Goal: Task Accomplishment & Management: Use online tool/utility

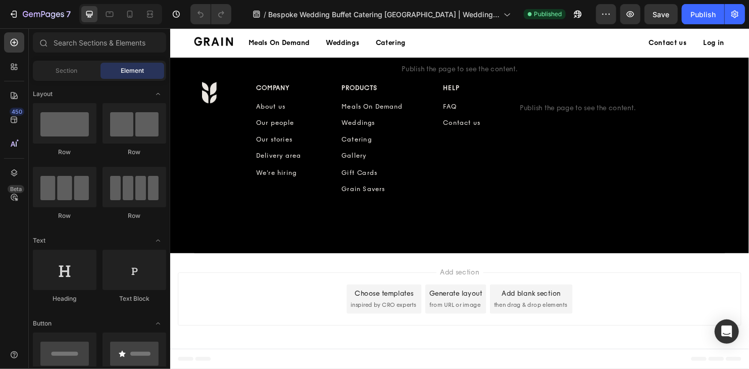
scroll to position [3991, 0]
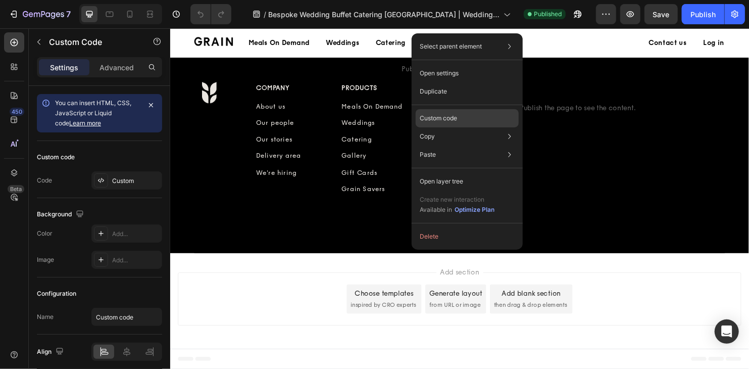
click at [441, 117] on p "Custom code" at bounding box center [438, 118] width 37 height 9
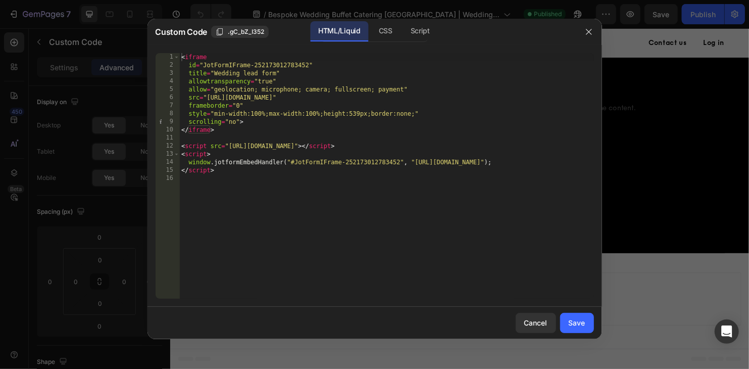
click at [267, 137] on div "< iframe id = "JotFormIFrame-252173012783452" title = "Wedding lead form" allow…" at bounding box center [386, 184] width 414 height 262
click at [243, 172] on div "< iframe id = "JotFormIFrame-252173012783452" title = "Wedding lead form" allow…" at bounding box center [386, 184] width 414 height 262
click at [181, 144] on div "< iframe id = "JotFormIFrame-252173012783452" title = "Wedding lead form" allow…" at bounding box center [386, 184] width 414 height 262
type textarea "<script src="https://cdn.jotfor.ms/s/umd/latest/for-form-embed-handler.js"></sc…"
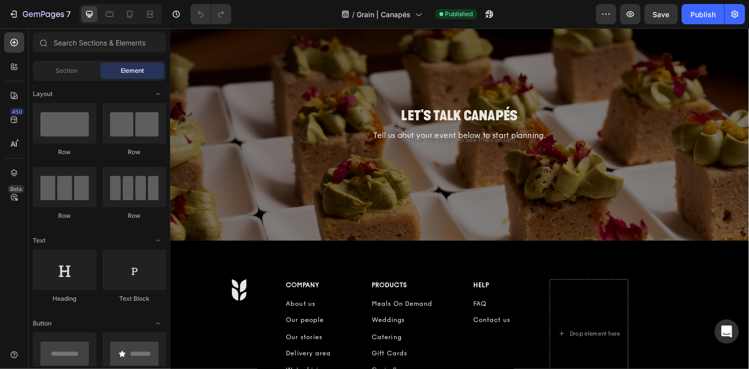
scroll to position [2150, 0]
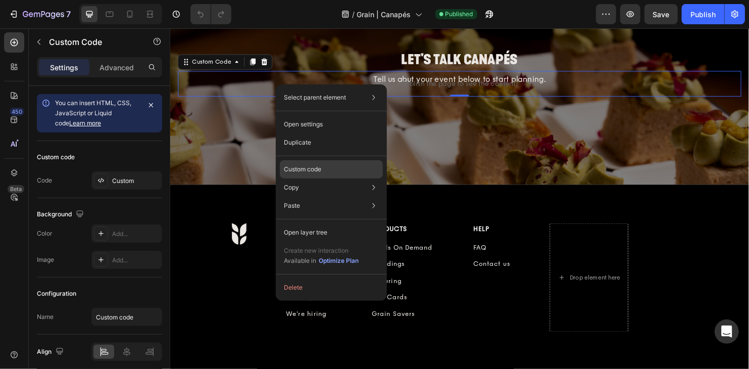
click at [315, 168] on p "Custom code" at bounding box center [302, 169] width 37 height 9
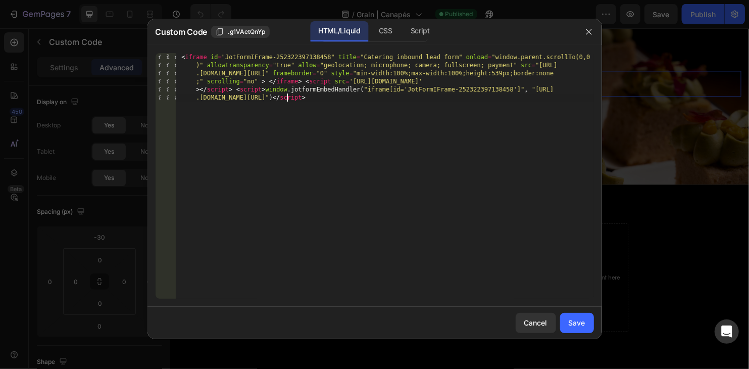
click at [325, 143] on div "< iframe id = "JotFormIFrame-252322397138458" title = "Catering inbound lead fo…" at bounding box center [385, 224] width 418 height 342
paste textarea "</script>"
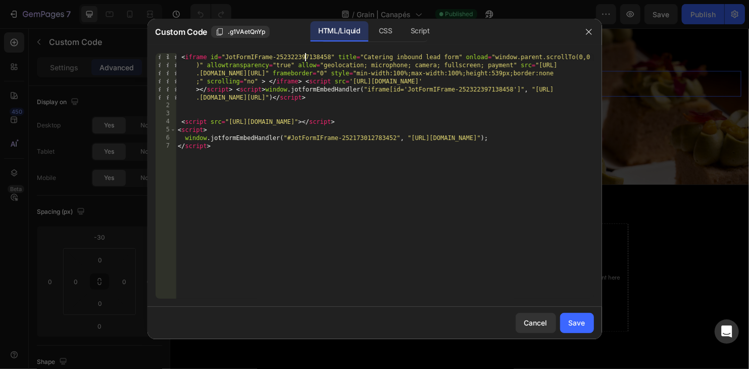
click at [303, 58] on div "< iframe id = "JotFormIFrame-252322397138458" title = "Catering inbound lead fo…" at bounding box center [385, 204] width 418 height 302
click at [374, 136] on div "< iframe id = "JotFormIFrame-252322397138458" title = "Catering inbound lead fo…" at bounding box center [385, 204] width 418 height 302
paste textarea "322397138458"
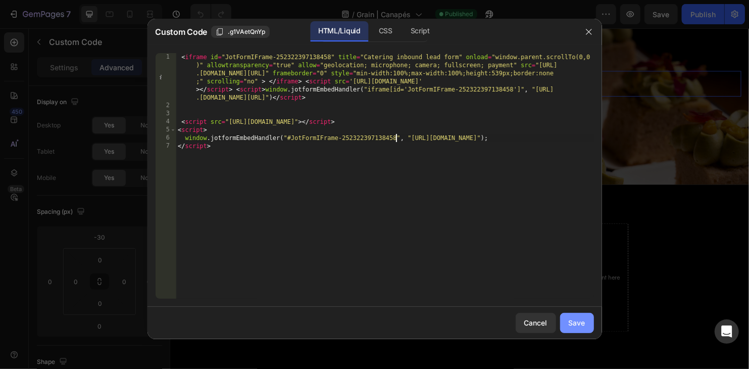
type textarea "window.jotformEmbedHandler("#JotFormIFrame-252322397138458", "[URL][DOMAIN_NAME…"
click at [577, 325] on div "Save" at bounding box center [576, 322] width 17 height 11
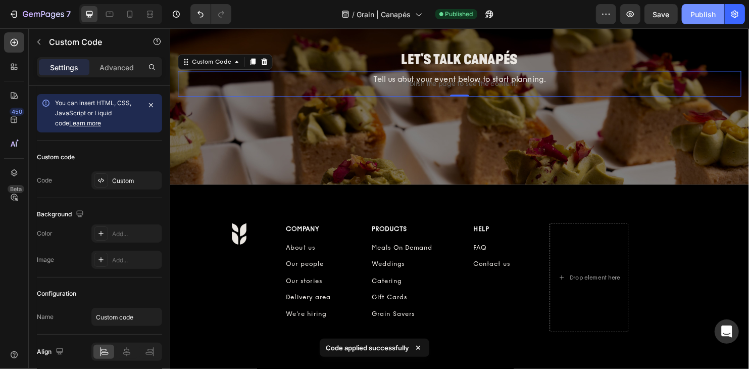
click at [704, 22] on button "Publish" at bounding box center [703, 14] width 42 height 20
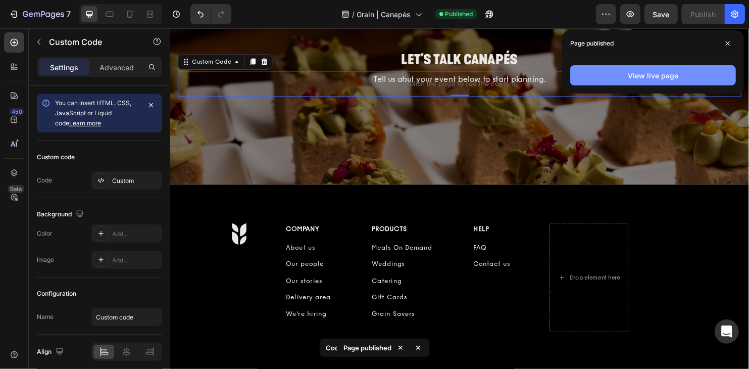
click at [660, 73] on div "View live page" at bounding box center [653, 75] width 50 height 11
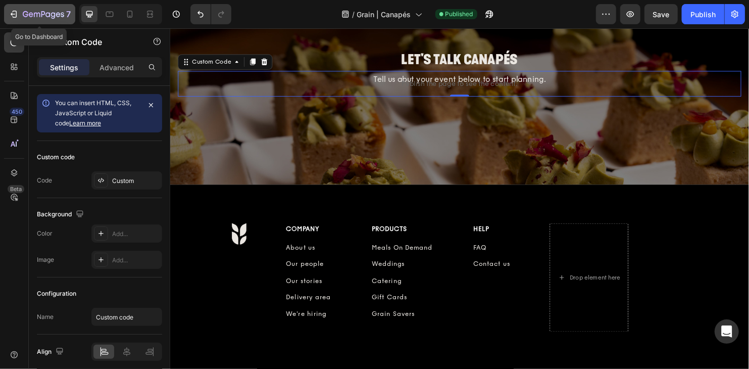
click at [58, 19] on icon "button" at bounding box center [43, 15] width 41 height 9
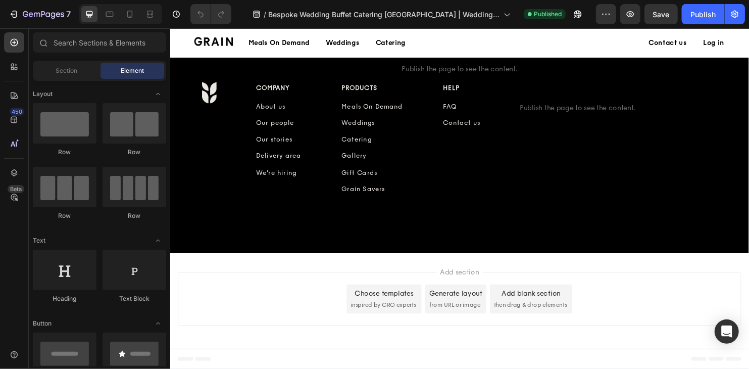
scroll to position [4068, 0]
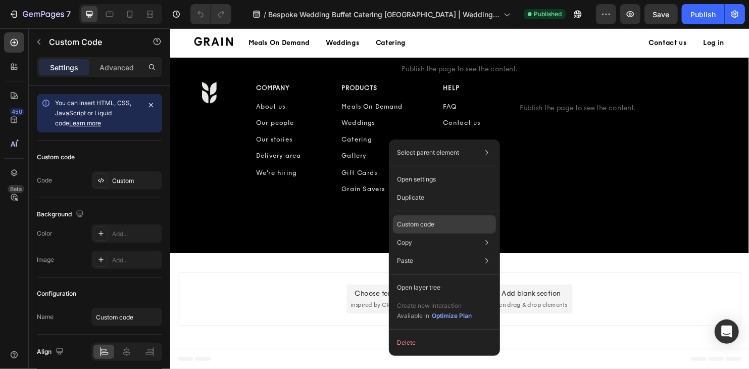
click at [424, 251] on div "Custom code" at bounding box center [444, 260] width 103 height 18
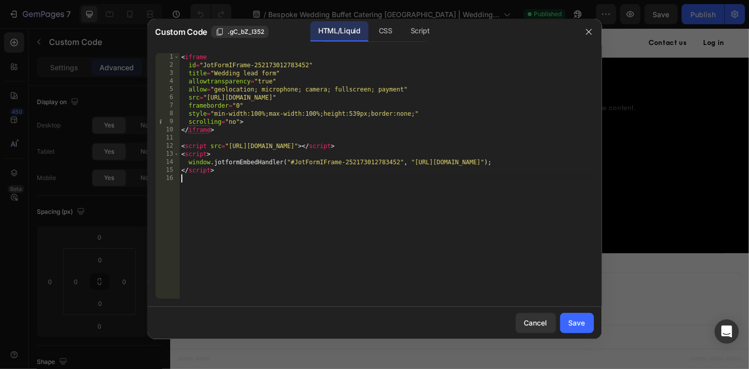
click at [424, 218] on div "< iframe id = "JotFormIFrame-252173012783452" title = "Wedding lead form" allow…" at bounding box center [386, 184] width 414 height 262
drag, startPoint x: 290, startPoint y: 189, endPoint x: 173, endPoint y: -3, distance: 224.8
click at [173, 0] on html "7 Version history / Bespoke Wedding Buffet Catering Singapore | Weddings by Gra…" at bounding box center [374, 0] width 749 height 0
type textarea "<iframe id="JotFormIFrame-252173012783452""
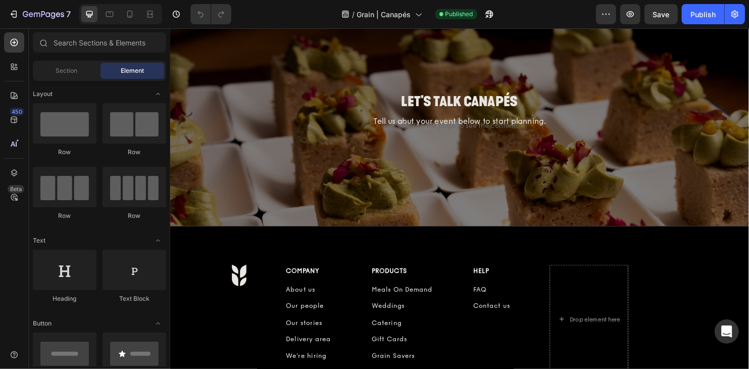
scroll to position [2012, 0]
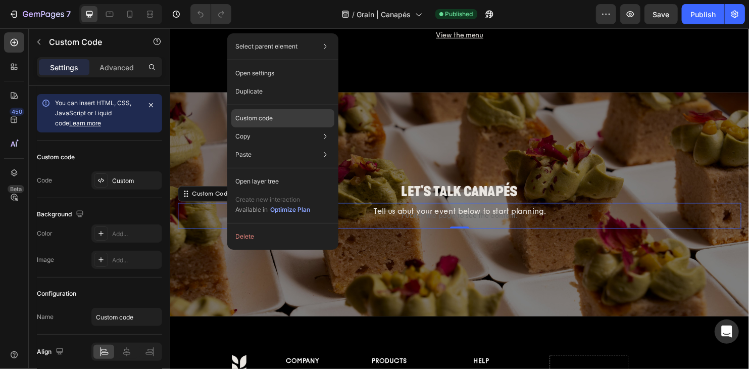
click at [274, 145] on div "Custom code" at bounding box center [282, 154] width 103 height 18
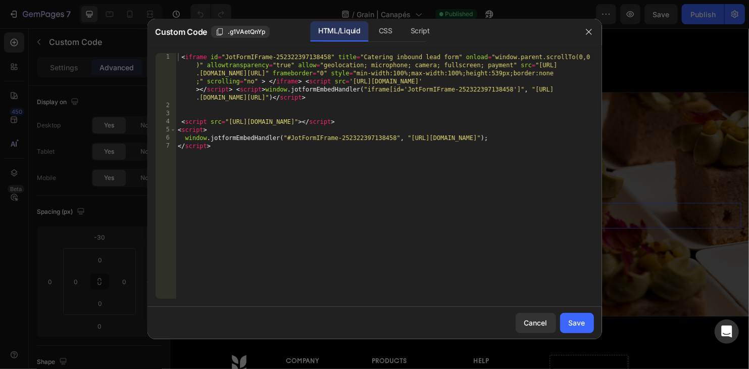
type textarea "</script>"
click at [326, 206] on div "< iframe id = "JotFormIFrame-252322397138458" title = "Catering inbound lead fo…" at bounding box center [385, 204] width 418 height 302
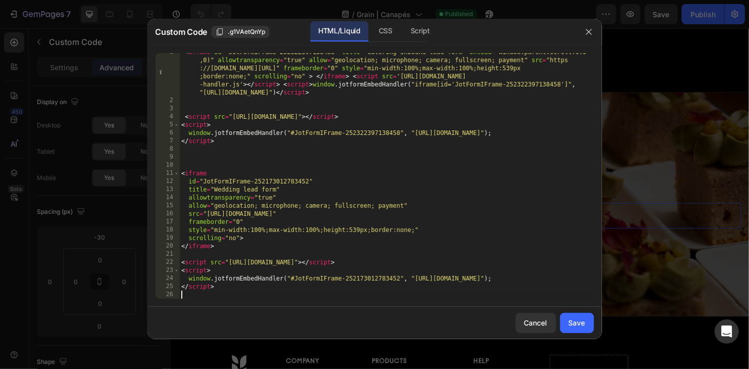
scroll to position [0, 0]
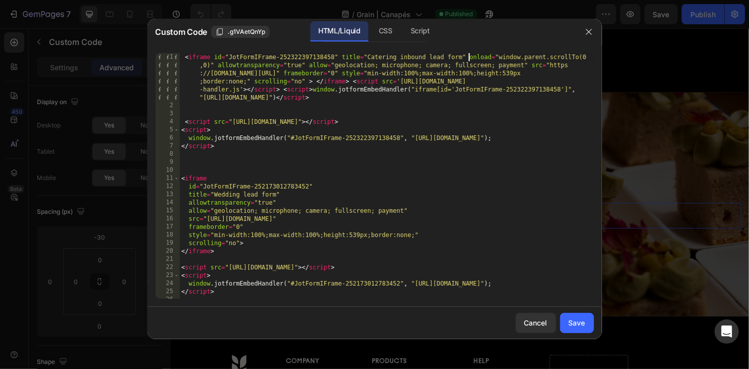
click at [468, 57] on div "< iframe id = "JotFormIFrame-252322397138458" title = "Catering inbound lead fo…" at bounding box center [386, 204] width 414 height 302
click at [212, 65] on div "< iframe id = "JotFormIFrame-252322397138458" title = "Catering inbound lead fo…" at bounding box center [386, 204] width 414 height 302
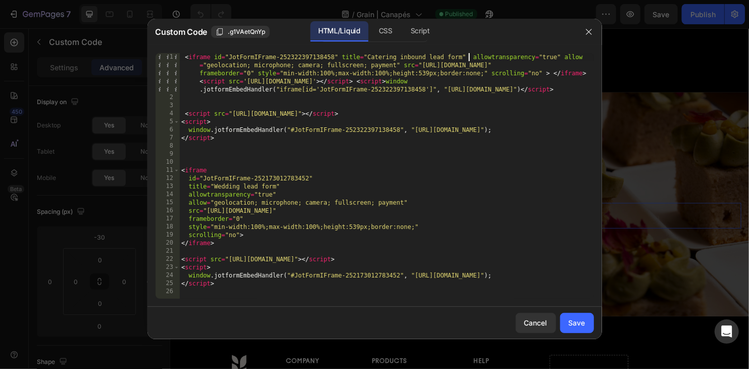
type textarea "<iframe id="JotFormIFrame-252322397138458" title="Catering inbound lead form" a…"
click at [299, 105] on div "< iframe id = "JotFormIFrame-252322397138458" title = "Catering inbound lead fo…" at bounding box center [386, 200] width 414 height 294
click at [196, 82] on div "< iframe id = "JotFormIFrame-252322397138458" title = "Catering inbound lead fo…" at bounding box center [386, 200] width 414 height 294
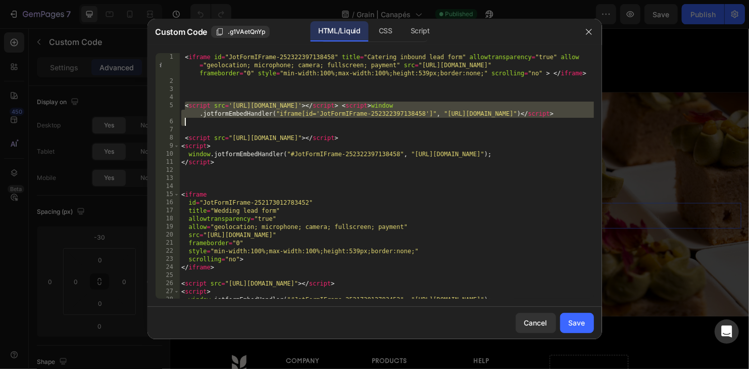
click at [219, 123] on div "< iframe id = "JotFormIFrame-252322397138458" title = "Catering inbound lead fo…" at bounding box center [386, 192] width 414 height 278
type textarea "<script src='https://cdn.jotfor.ms/s/umd/latest/for-form-embed-handler.js'></sc…"
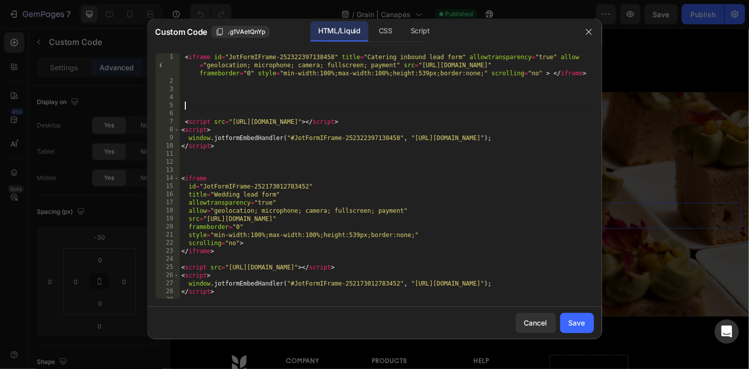
click at [218, 164] on div "< iframe id = "JotFormIFrame-252322397138458" title = "Catering inbound lead fo…" at bounding box center [386, 192] width 414 height 278
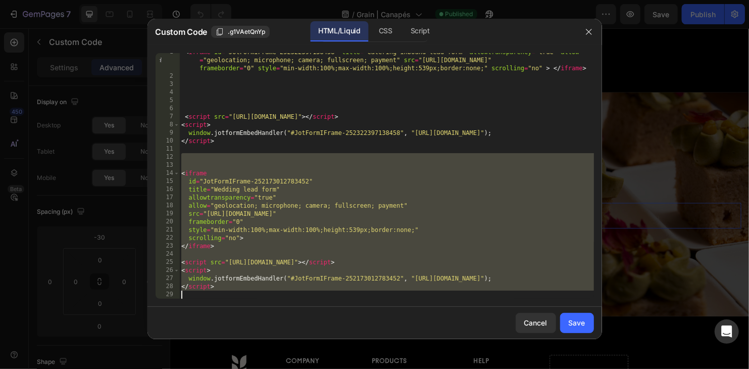
click at [277, 292] on div "< iframe id = "JotFormIFrame-252322397138458" title = "Catering inbound lead fo…" at bounding box center [386, 187] width 414 height 278
type textarea "</script>"
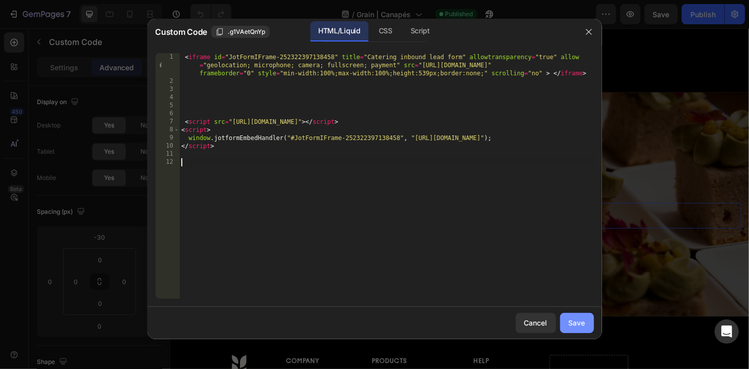
click at [586, 324] on button "Save" at bounding box center [577, 323] width 34 height 20
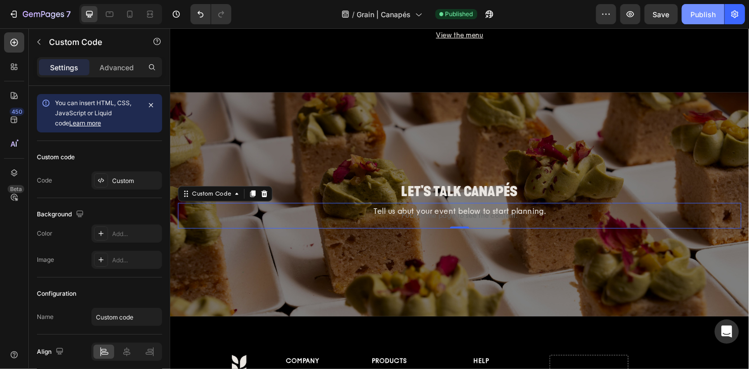
click at [698, 13] on div "Publish" at bounding box center [702, 14] width 25 height 11
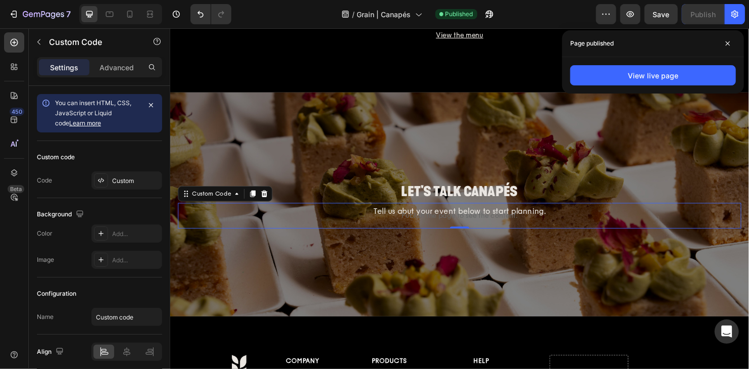
click at [454, 17] on span "Published" at bounding box center [459, 14] width 28 height 9
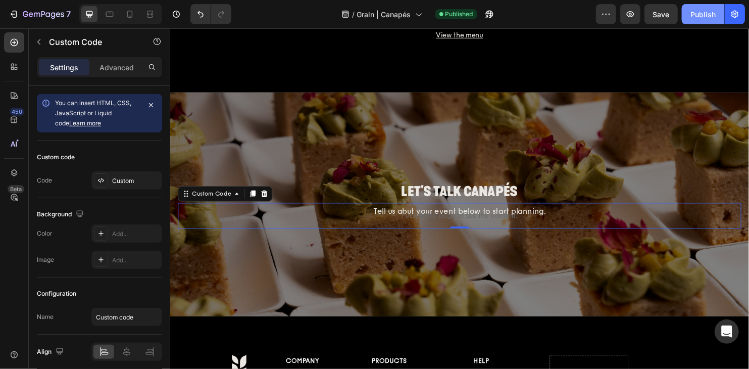
click at [698, 21] on button "Publish" at bounding box center [703, 14] width 42 height 20
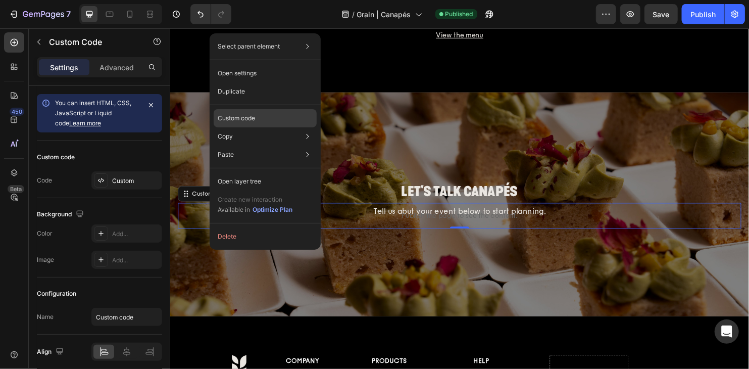
click at [249, 118] on p "Custom code" at bounding box center [236, 118] width 37 height 9
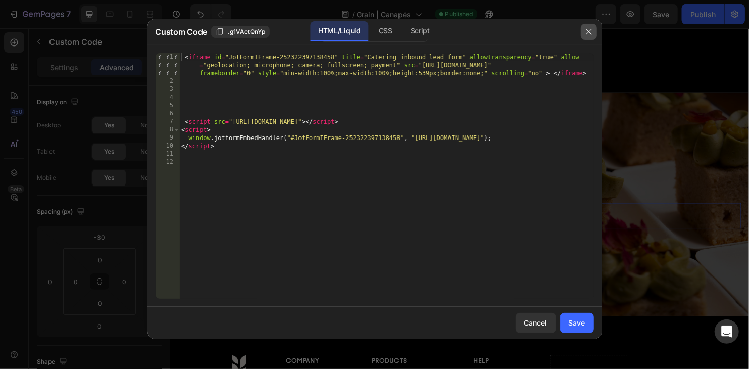
click at [588, 34] on icon "button" at bounding box center [589, 32] width 8 height 8
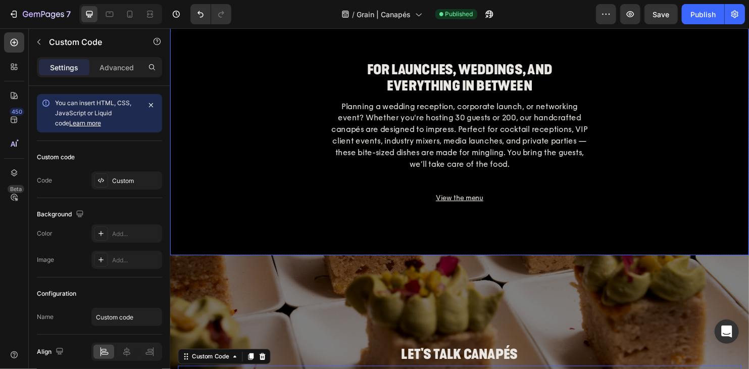
scroll to position [1766, 0]
